Goal: Task Accomplishment & Management: Manage account settings

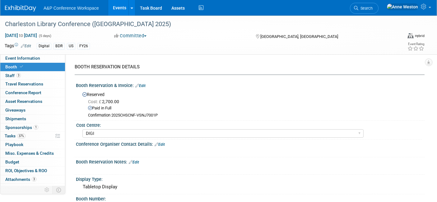
select select "DIGI"
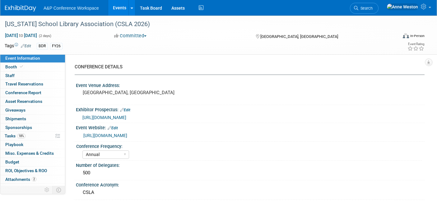
select select "Annual"
select select "Level 2"
select select "In-Person Booth"
select select "Schools"
select select "Bloomsbury Digital Resources"
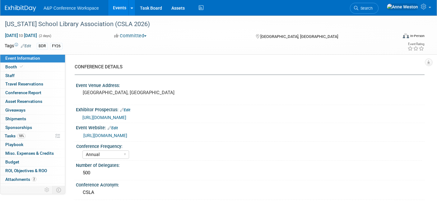
select select "[PERSON_NAME]"
click at [373, 9] on span "Search" at bounding box center [365, 8] width 14 height 5
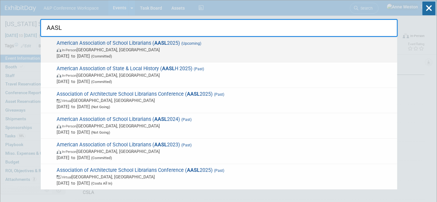
type input "AASL"
click at [91, 40] on span "American Association of School Librarians ( AASL 2025) (Upcoming) In-Person St.…" at bounding box center [224, 49] width 339 height 19
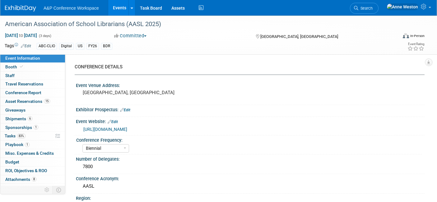
select select "Biennial"
select select "Level 1"
select select "In-Person Booth"
select select "Schools"
select select "Bloomsbury Digital Resources"
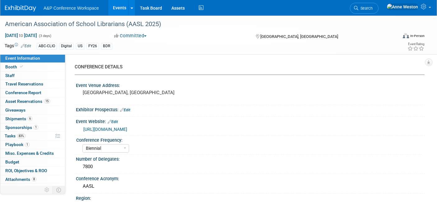
select select "[PERSON_NAME]"
select select "BDR Product Awareness and Trial Generation​"
click at [27, 115] on link "6 Shipments 6" at bounding box center [32, 119] width 65 height 8
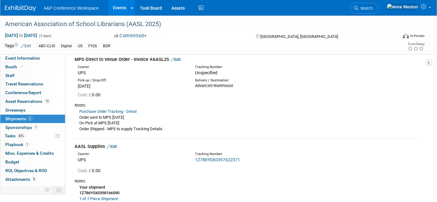
scroll to position [173, 0]
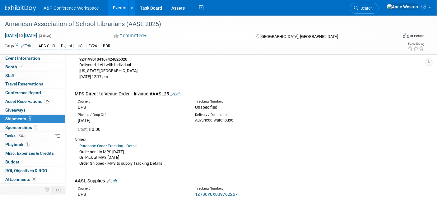
click at [176, 92] on link "Edit" at bounding box center [175, 94] width 10 height 5
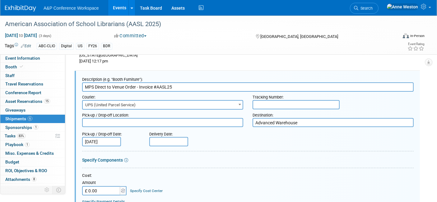
scroll to position [0, 0]
paste input "1ZXX34040306489492"
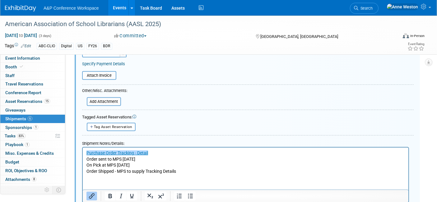
scroll to position [361, 0]
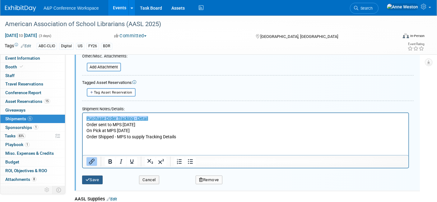
type input "1ZXX34040306489492"
click at [94, 178] on button "Save" at bounding box center [92, 180] width 21 height 9
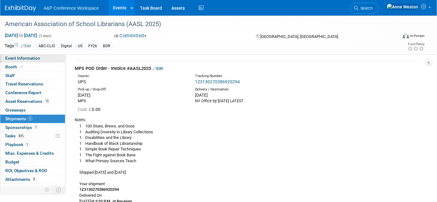
scroll to position [0, 0]
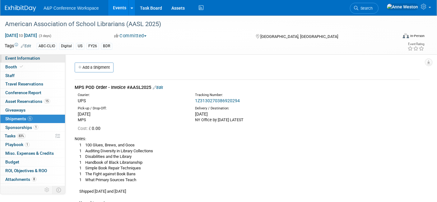
click at [32, 56] on span "Event Information" at bounding box center [22, 58] width 35 height 5
select select "Biennial"
select select "Level 1"
select select "In-Person Booth"
select select "Schools"
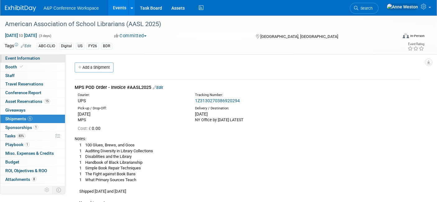
select select "Bloomsbury Digital Resources"
select select "[PERSON_NAME]"
select select "BDR Product Awareness and Trial Generation​"
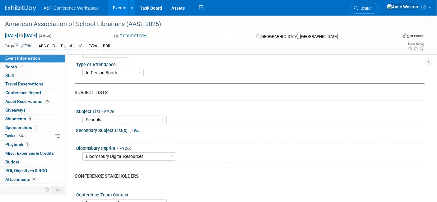
scroll to position [311, 0]
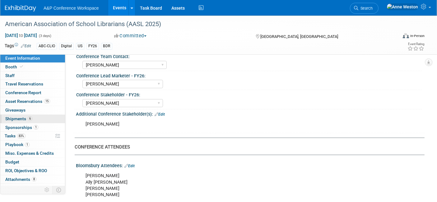
click at [14, 116] on span "Shipments 6" at bounding box center [18, 118] width 27 height 5
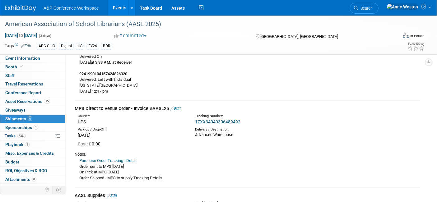
scroll to position [173, 0]
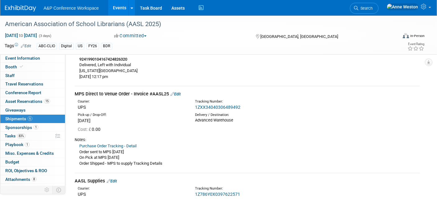
click at [210, 105] on link "1ZXX34040306489492" at bounding box center [217, 107] width 45 height 5
click at [179, 93] on link "Edit" at bounding box center [175, 94] width 10 height 5
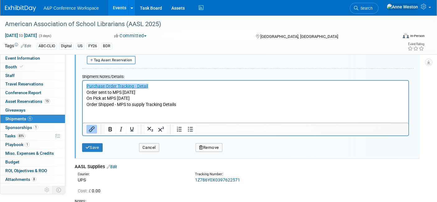
scroll to position [395, 0]
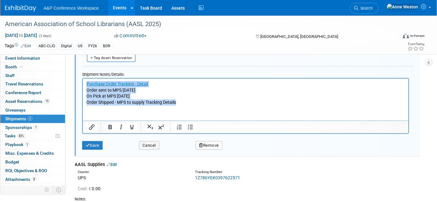
drag, startPoint x: 169, startPoint y: 100, endPoint x: 71, endPoint y: 77, distance: 101.5
click at [82, 78] on html "Purchase Order Tracking - Detail Order sent to MPS [DATE] On Pick at MPS [DATE]…" at bounding box center [245, 91] width 326 height 27
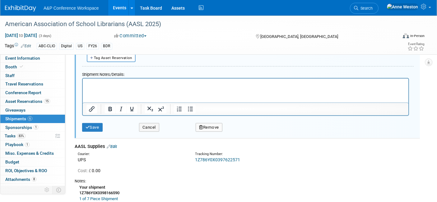
drag, startPoint x: 98, startPoint y: 87, endPoint x: 92, endPoint y: 86, distance: 6.2
click at [92, 86] on p "Rich Text Area. Press ALT-0 for help." at bounding box center [245, 84] width 318 height 6
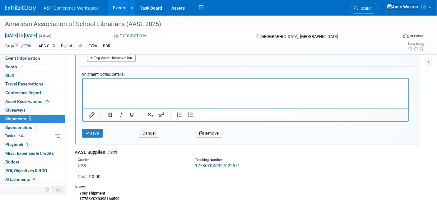
paste body "Rich Text Area. Press ALT-0 for help."
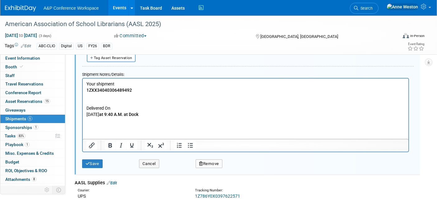
click at [89, 107] on p "Delivered On" at bounding box center [245, 108] width 318 height 6
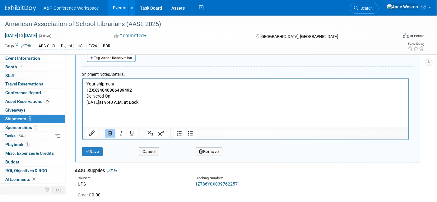
click at [196, 101] on p "[DATE] 9:40 A.M. at [GEOGRAPHIC_DATA]" at bounding box center [245, 102] width 318 height 6
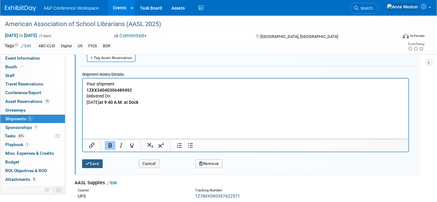
click at [91, 163] on button "Save" at bounding box center [92, 164] width 21 height 9
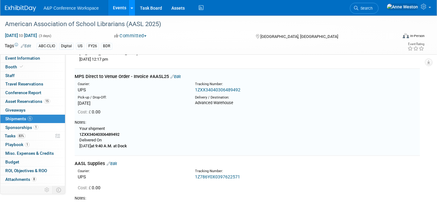
scroll to position [188, 0]
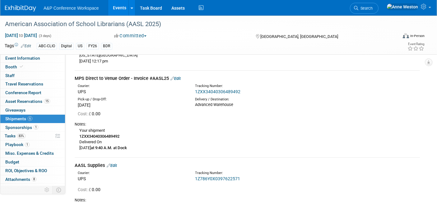
click at [180, 76] on link "Edit" at bounding box center [175, 78] width 10 height 5
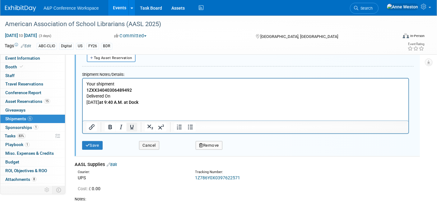
scroll to position [395, 0]
click at [102, 105] on html "Your shipment 1ZXX34040306489492 Delivered [DATE][DATE] 9:40 A.M. at [GEOGRAPHI…" at bounding box center [245, 91] width 326 height 27
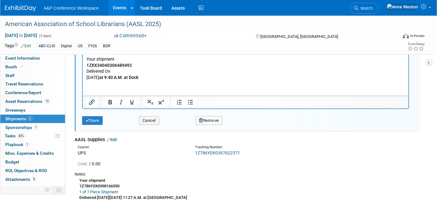
scroll to position [380, 0]
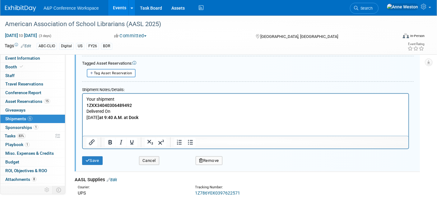
click at [174, 117] on p "Your shipment 1ZXX34040306489492 Delivered [DATE][DATE] 9:40 A.M. at [GEOGRAPHI…" at bounding box center [245, 108] width 318 height 24
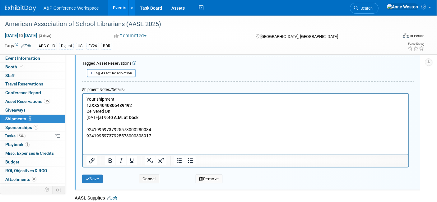
click at [176, 133] on p "92419959737925573000308917" at bounding box center [245, 136] width 318 height 6
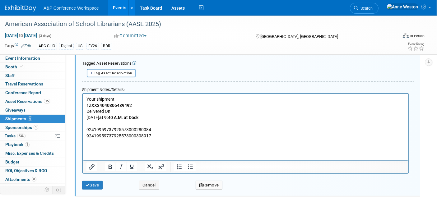
click at [163, 127] on p "92419959737925573000280084" at bounding box center [245, 130] width 318 height 6
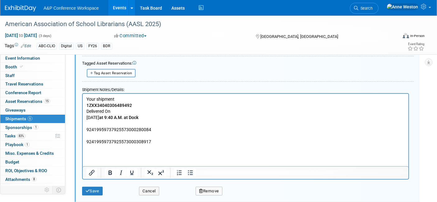
click at [95, 149] on p "Rich Text Area. Press ALT-0 for help." at bounding box center [245, 148] width 318 height 6
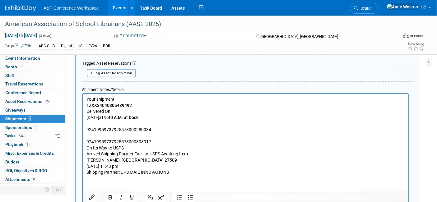
click at [125, 128] on p "92419959737925573000280084" at bounding box center [245, 130] width 318 height 6
copy p "92419959737925573000280084"
click at [162, 131] on p "92419959737925573000280084" at bounding box center [245, 130] width 318 height 6
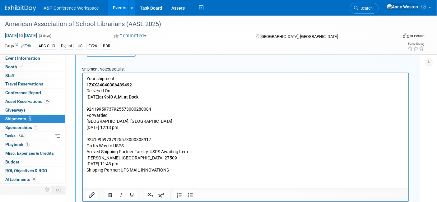
scroll to position [414, 0]
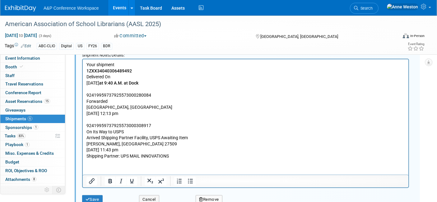
click at [111, 89] on p "Rich Text Area. Press ALT-0 for help." at bounding box center [245, 89] width 318 height 6
click at [88, 159] on html "Your shipment 1ZXX34040306489492 Delivered [DATE][DATE] 9:40 A.M. at Dock 92419…" at bounding box center [245, 109] width 326 height 100
click at [114, 88] on p "Rich Text Area. Press ALT-0 for help." at bounding box center [245, 89] width 318 height 6
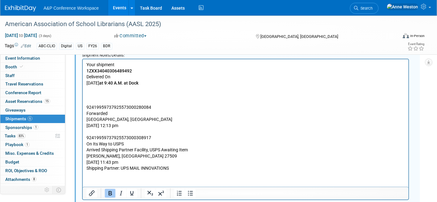
click at [96, 95] on p "Rich Text Area. Press ALT-0 for help." at bounding box center [245, 95] width 318 height 6
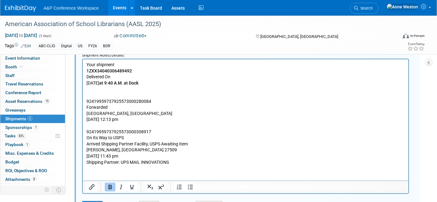
click at [181, 148] on p "[PERSON_NAME], [GEOGRAPHIC_DATA] 27509" at bounding box center [245, 150] width 318 height 6
click at [94, 165] on html "Your shipment 1ZXX34040306489492 Delivered [DATE][DATE] 9:40 A.M. at Dock 92419…" at bounding box center [245, 112] width 326 height 106
click at [169, 162] on p "[DATE] 11:43 pm Shipping Partner: UPS MAIL INNOVATIONS" at bounding box center [245, 159] width 318 height 12
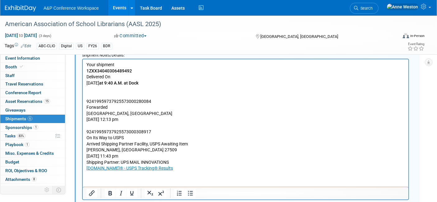
click at [138, 101] on p "92419959737925573000280084" at bounding box center [245, 101] width 318 height 6
copy p "92419959737925573000280084"
click at [149, 120] on p "[DATE] 12:13 pm" at bounding box center [245, 119] width 318 height 6
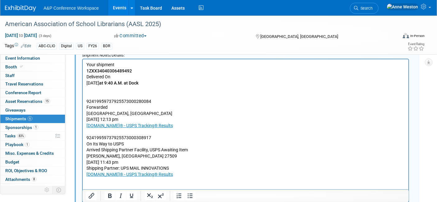
click at [103, 92] on p "Rich Text Area. Press ALT-0 for help." at bounding box center [245, 89] width 318 height 6
click at [98, 94] on p "Rich Text Area. Press ALT-0 for help." at bounding box center [245, 95] width 318 height 6
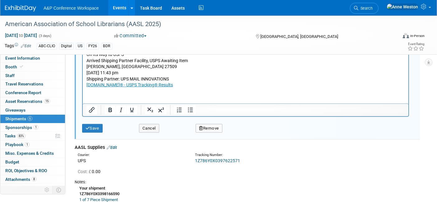
scroll to position [553, 0]
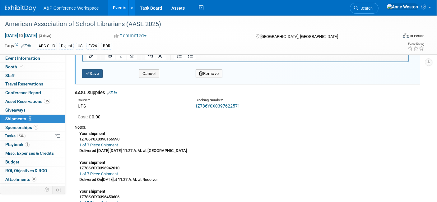
click at [86, 72] on icon "submit" at bounding box center [88, 74] width 4 height 4
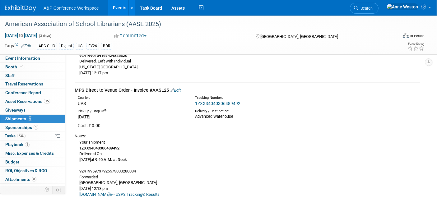
scroll to position [190, 0]
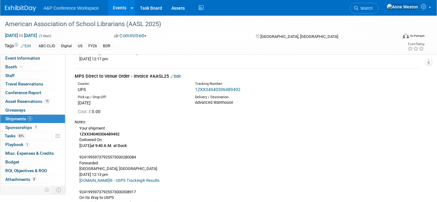
click at [109, 134] on b "1ZXX34040306489492" at bounding box center [99, 134] width 40 height 5
copy b "1ZXX34040306489492"
click at [202, 165] on div "Your shipment 1ZXX34040306489492 Delivered [DATE][DATE] 9:40 A.M. at Dock 92419…" at bounding box center [247, 177] width 345 height 105
